Goal: Task Accomplishment & Management: Manage account settings

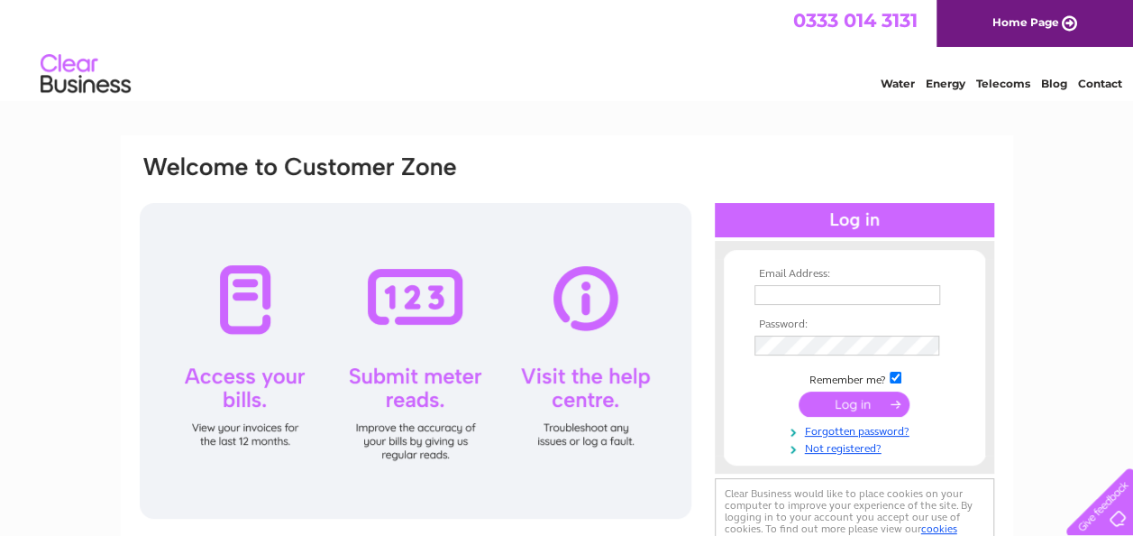
type input "secretary@glasgowartclub.co.uk"
click at [848, 407] on input "submit" at bounding box center [854, 403] width 111 height 25
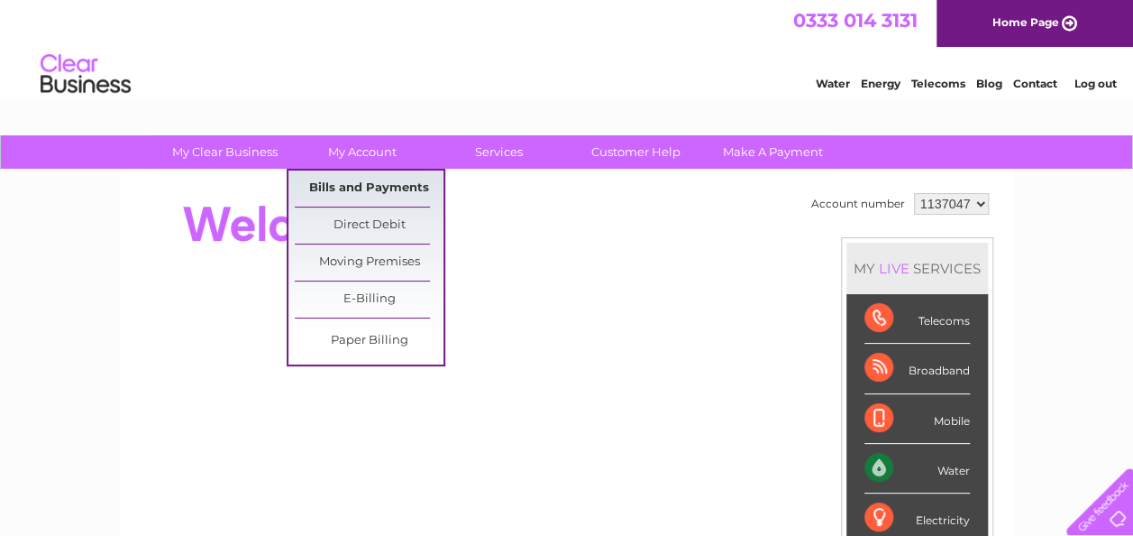
click at [370, 184] on link "Bills and Payments" at bounding box center [369, 188] width 149 height 36
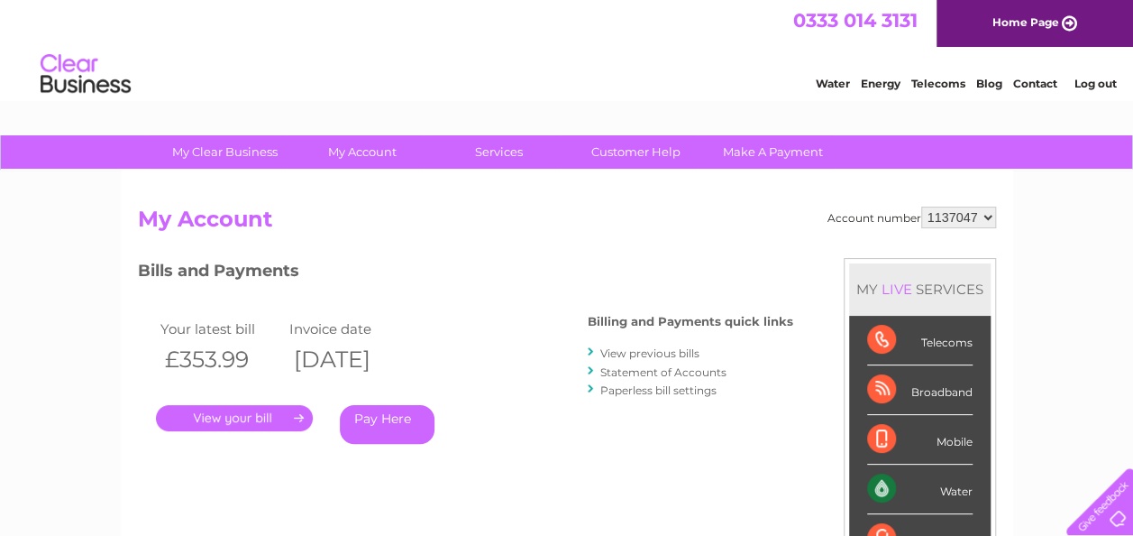
click at [218, 417] on link "." at bounding box center [234, 418] width 157 height 26
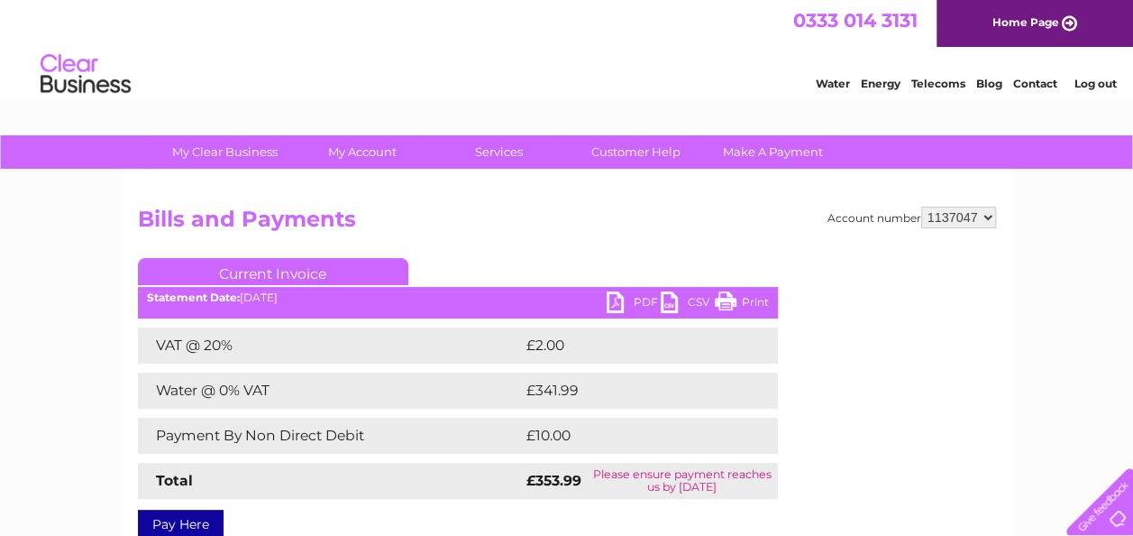
click at [639, 303] on link "PDF" at bounding box center [634, 304] width 54 height 26
